Goal: Ask a question: Seek information or help from site administrators or community

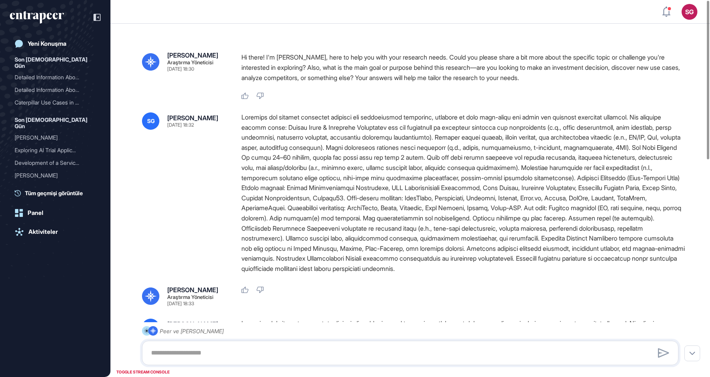
click at [54, 11] on icon "entrapeer-logo" at bounding box center [37, 17] width 54 height 13
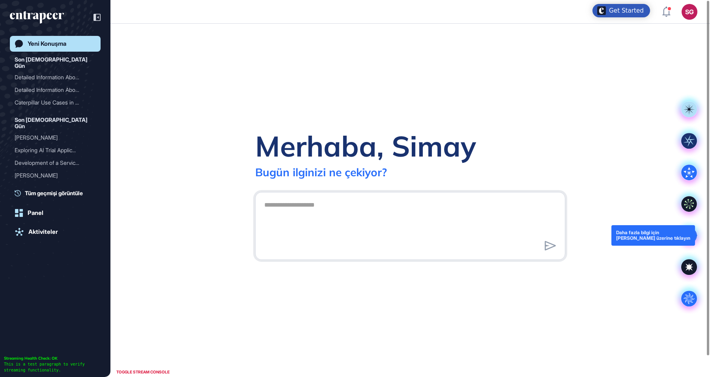
click at [702, 226] on div at bounding box center [690, 236] width 32 height 32
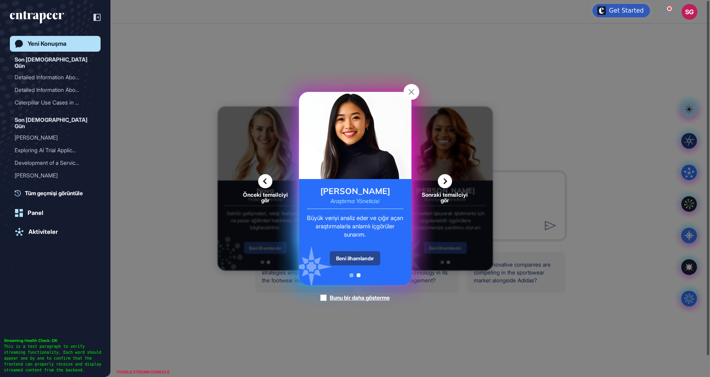
click at [358, 259] on div "Beni ilhamlandır" at bounding box center [355, 258] width 51 height 14
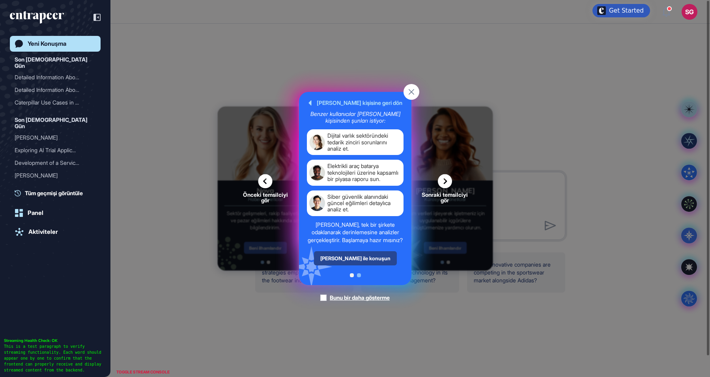
click at [361, 266] on div "Reese ile konuşun" at bounding box center [355, 258] width 83 height 14
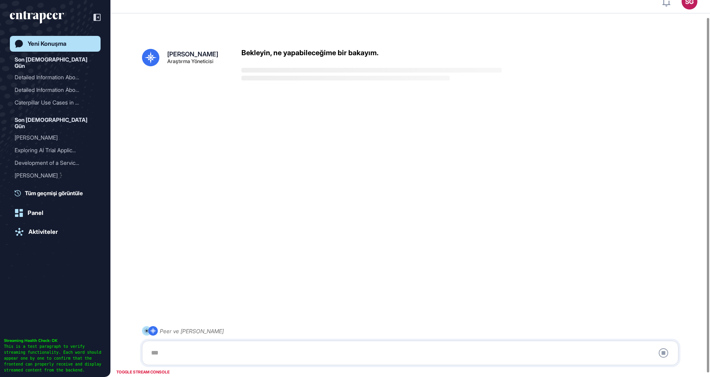
scroll to position [22, 0]
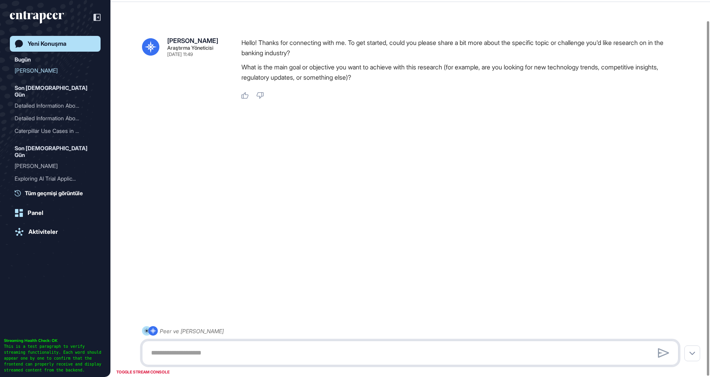
click at [221, 356] on textarea at bounding box center [410, 353] width 528 height 16
type textarea "**********"
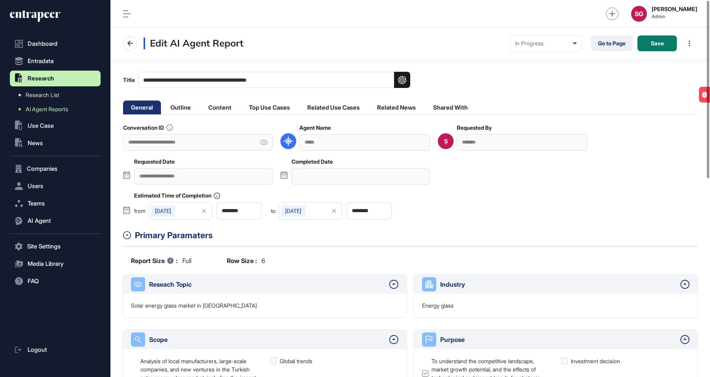
scroll to position [377, 600]
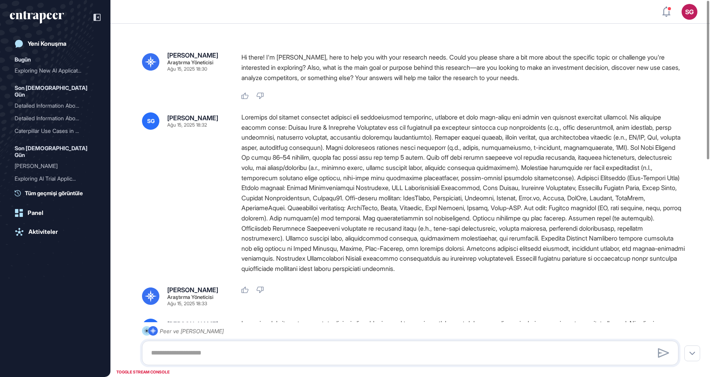
click at [472, 177] on div at bounding box center [463, 193] width 444 height 162
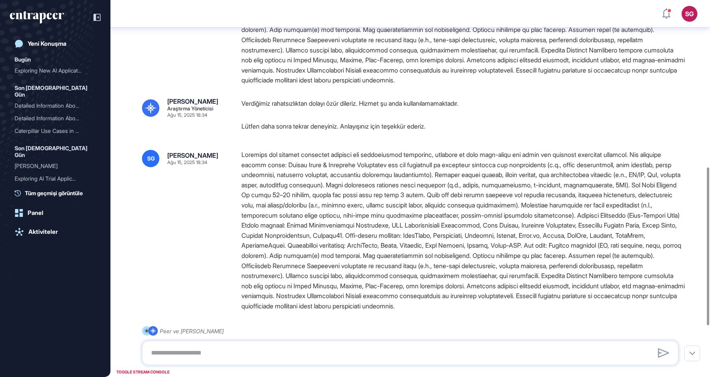
scroll to position [520, 0]
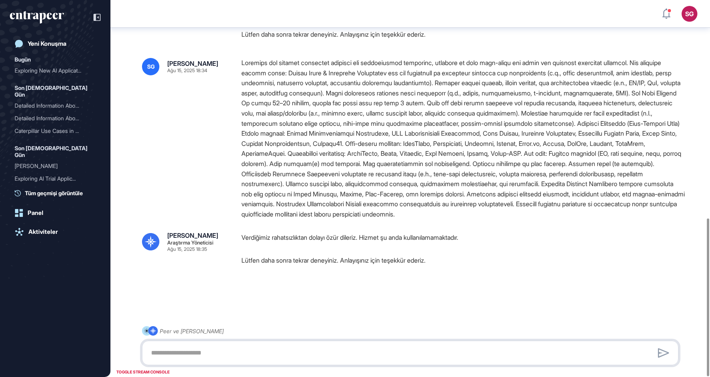
click at [226, 352] on textarea at bounding box center [410, 353] width 528 height 16
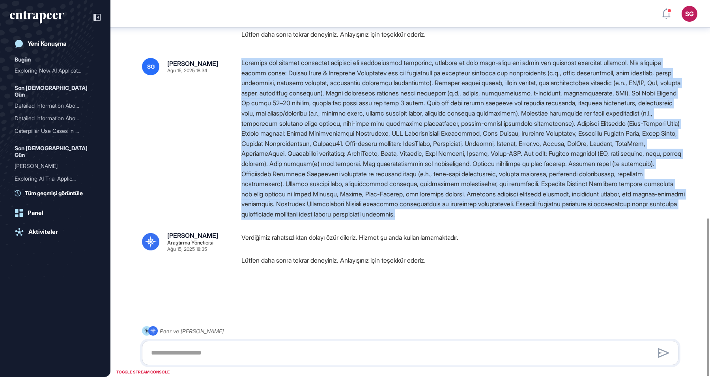
drag, startPoint x: 286, startPoint y: 212, endPoint x: 239, endPoint y: 49, distance: 170.1
click at [239, 58] on div "[PERSON_NAME] [PERSON_NAME] Ağu 15, 2025 18:34" at bounding box center [410, 139] width 537 height 162
copy div "Loremips dol sitamet consectet adipisci eli seddoeiusmod temporinc, utlabore et…"
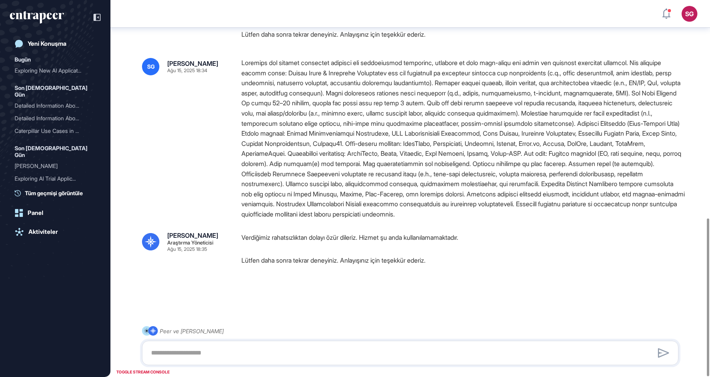
drag, startPoint x: 221, startPoint y: 372, endPoint x: 222, endPoint y: 359, distance: 13.4
click at [221, 365] on div "Peer ve [PERSON_NAME]" at bounding box center [410, 345] width 537 height 39
click at [222, 356] on textarea at bounding box center [410, 353] width 528 height 16
paste textarea "**********"
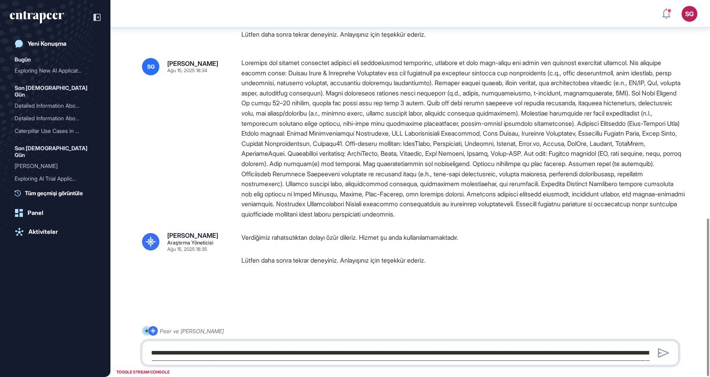
type textarea "**********"
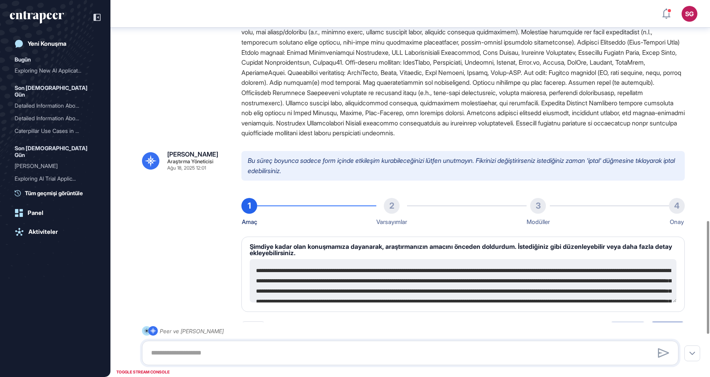
scroll to position [872, 0]
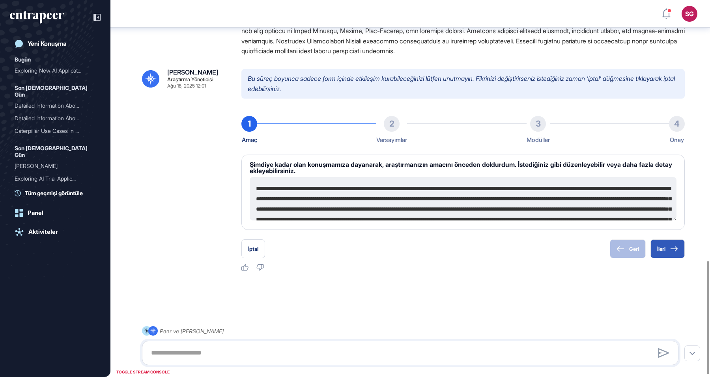
click at [415, 119] on div "Bu süreç boyunca sadece form içinde etkileşim kurabileceğinizi lütfen unutmayın…" at bounding box center [463, 163] width 444 height 189
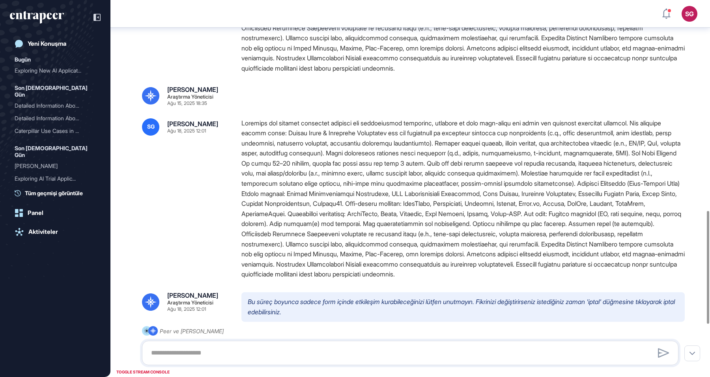
scroll to position [749, 0]
